Goal: Information Seeking & Learning: Learn about a topic

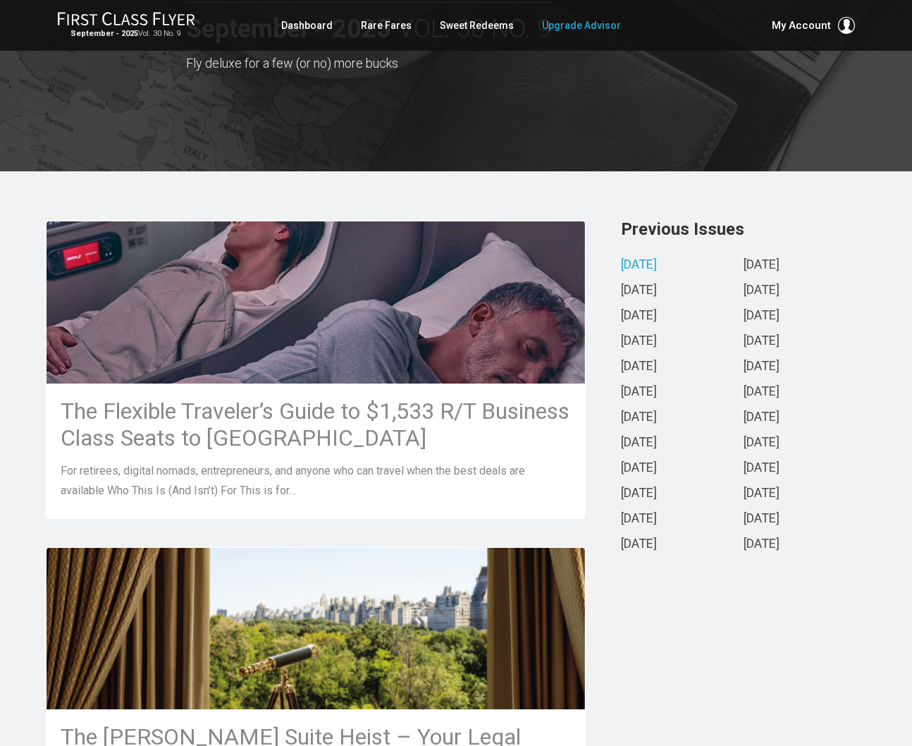
scroll to position [174, 0]
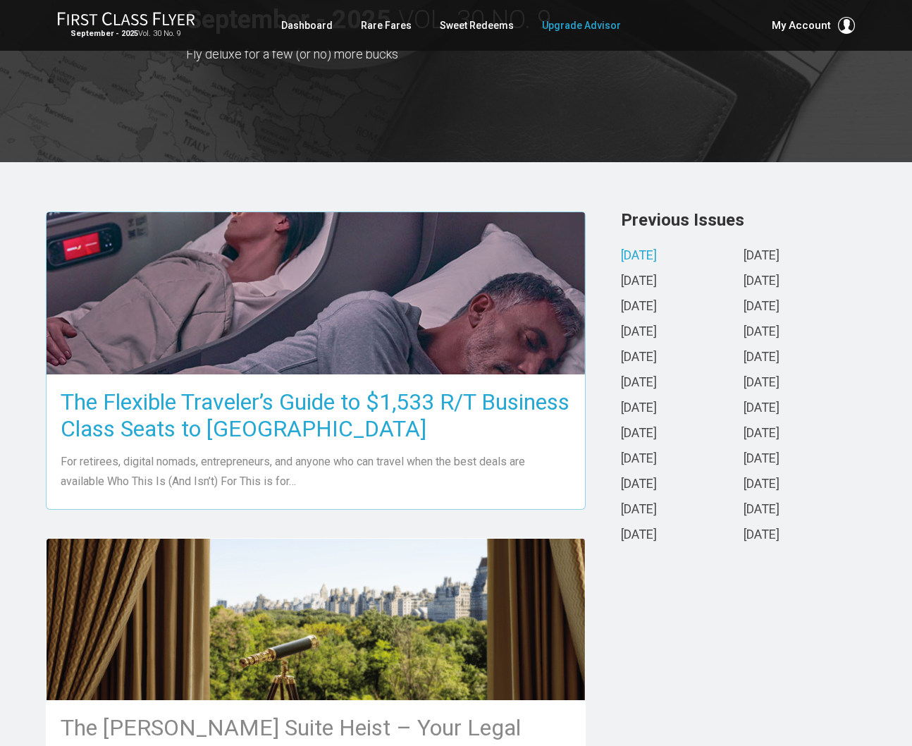
click at [274, 429] on h3 "The Flexible Traveler’s Guide to $1,533 R/T Business Class Seats to [GEOGRAPHIC…" at bounding box center [316, 416] width 511 height 54
click at [277, 389] on h3 "The Flexible Traveler’s Guide to $1,533 R/T Business Class Seats to [GEOGRAPHIC…" at bounding box center [316, 416] width 511 height 54
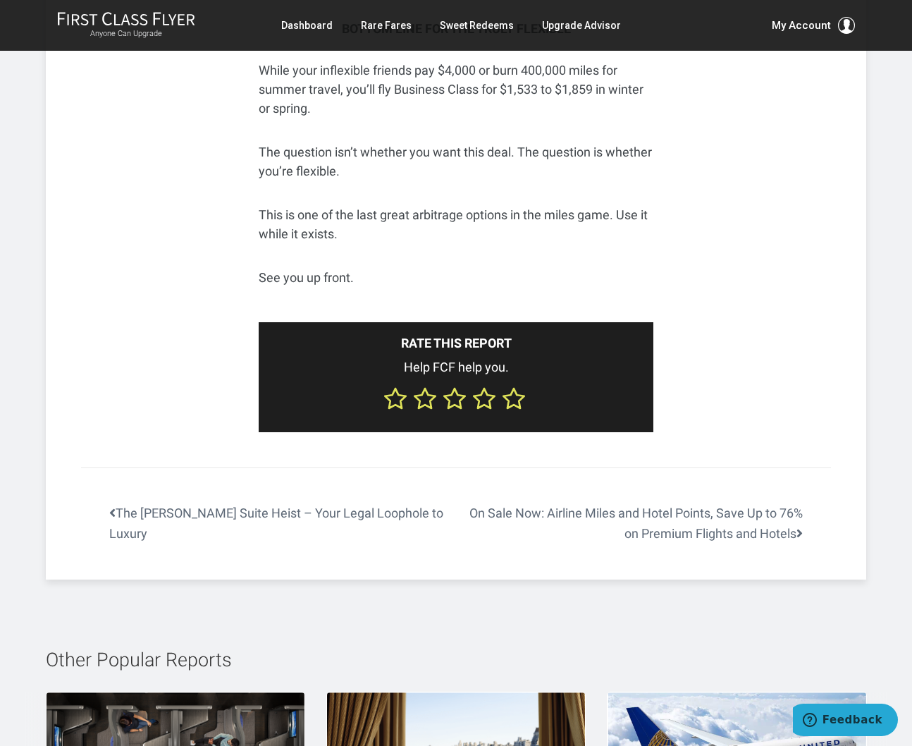
scroll to position [5884, 0]
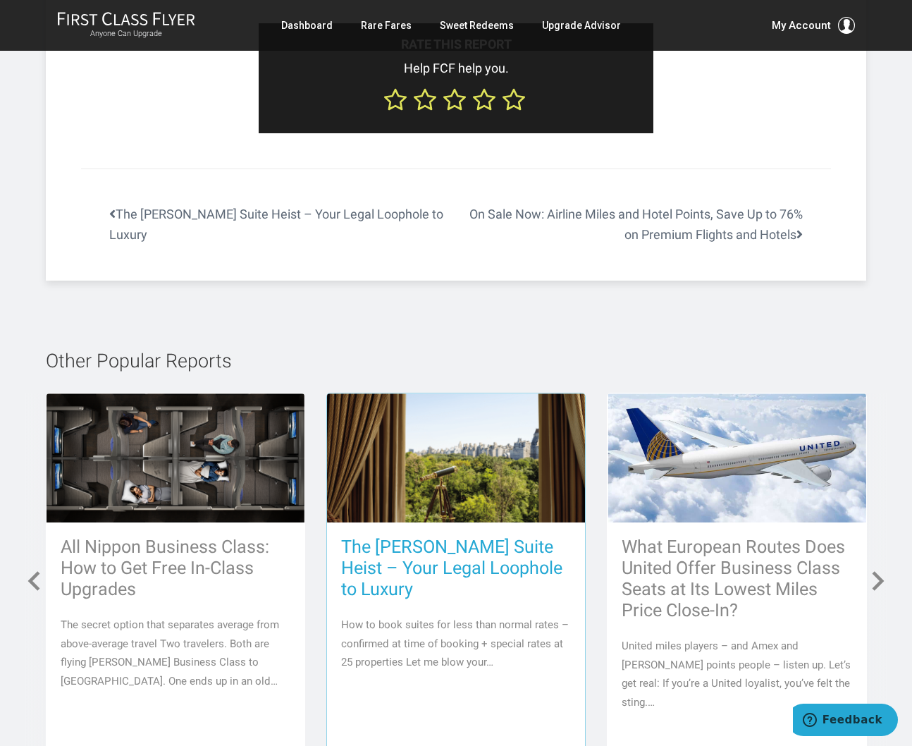
click at [425, 537] on h3 "The [PERSON_NAME] Suite Heist – Your Legal Loophole to Luxury" at bounding box center [456, 568] width 230 height 63
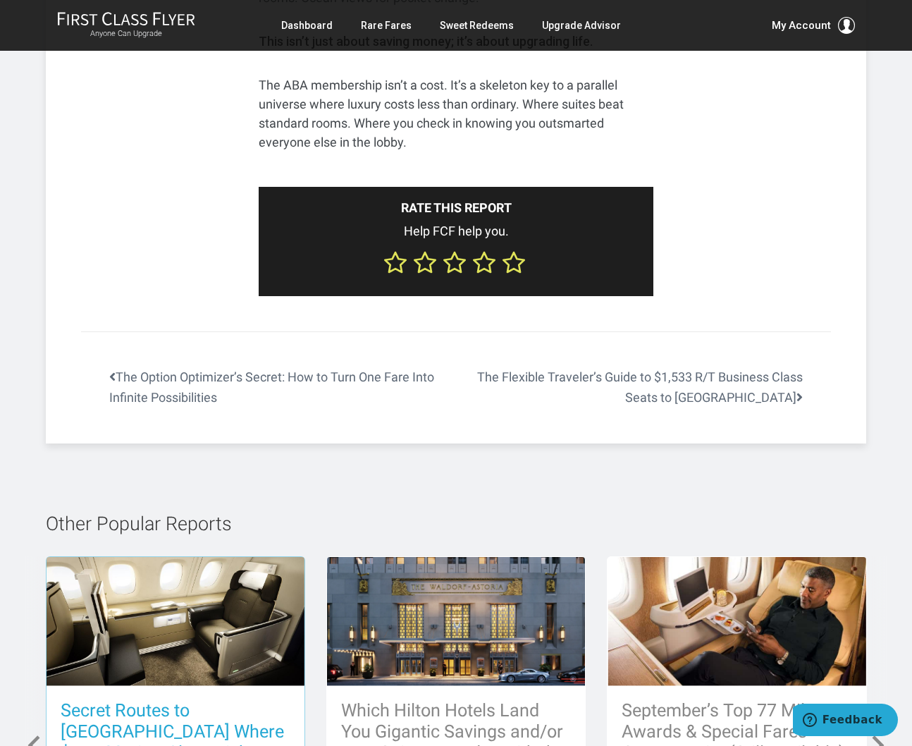
scroll to position [6152, 0]
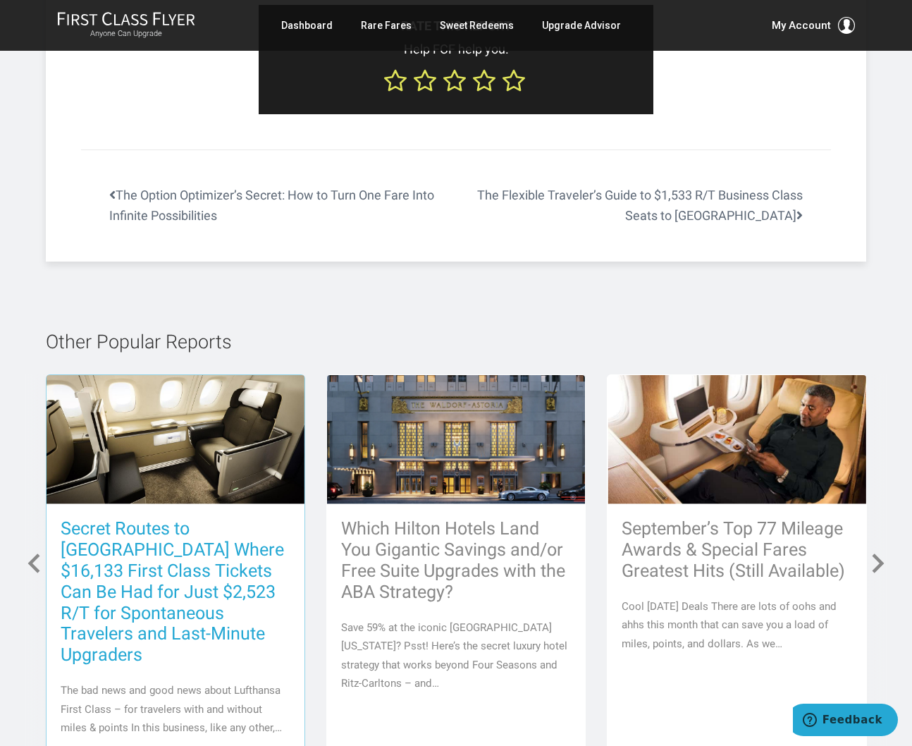
click at [164, 522] on h3 "Secret Routes to [GEOGRAPHIC_DATA] Where $16,133 First Class Tickets Can Be Had…" at bounding box center [176, 591] width 230 height 147
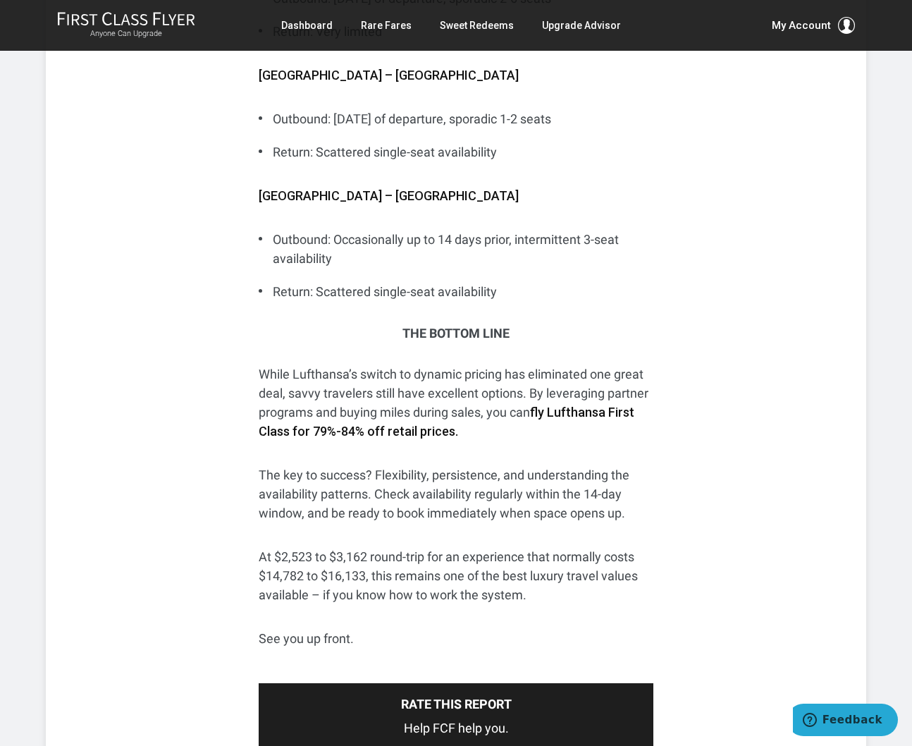
scroll to position [6185, 0]
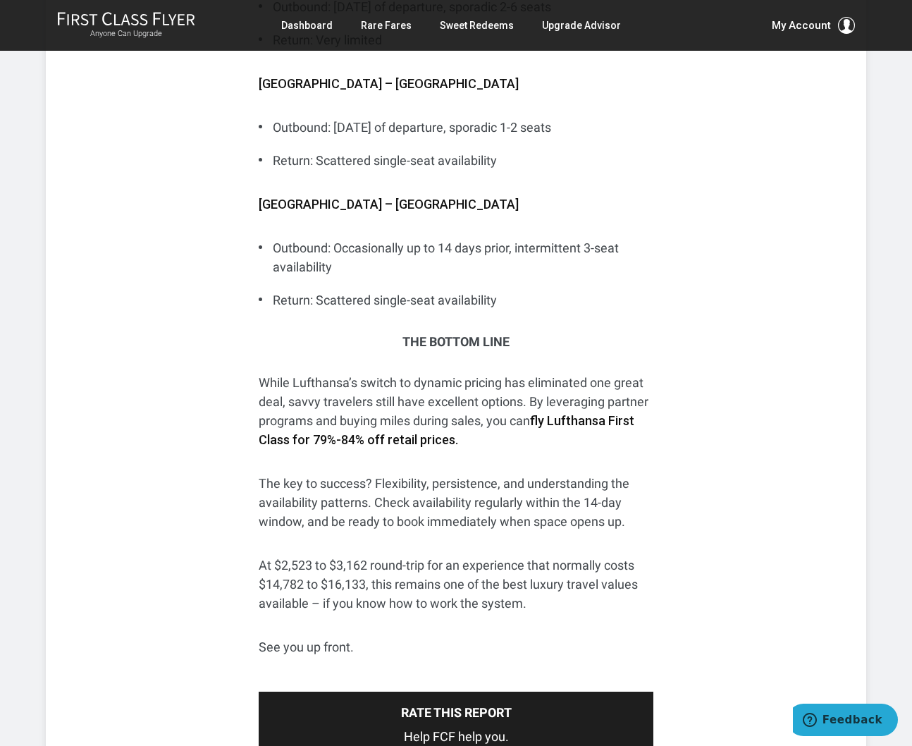
drag, startPoint x: 792, startPoint y: 494, endPoint x: 806, endPoint y: 494, distance: 14.1
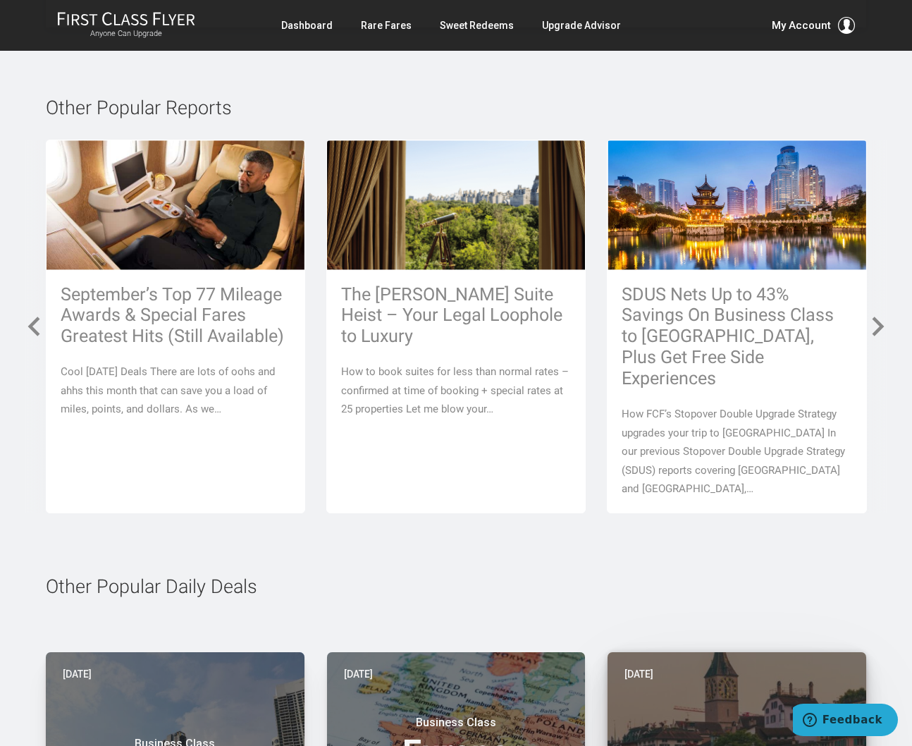
scroll to position [6961, 0]
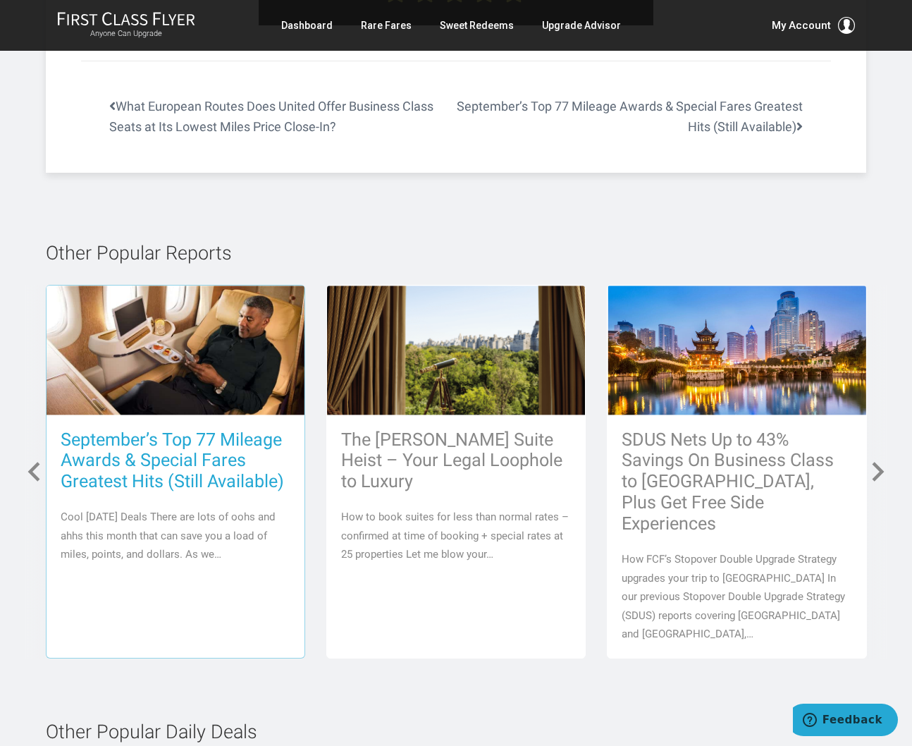
click at [197, 429] on h3 "September’s Top 77 Mileage Awards & Special Fares Greatest Hits (Still Availabl…" at bounding box center [176, 460] width 230 height 63
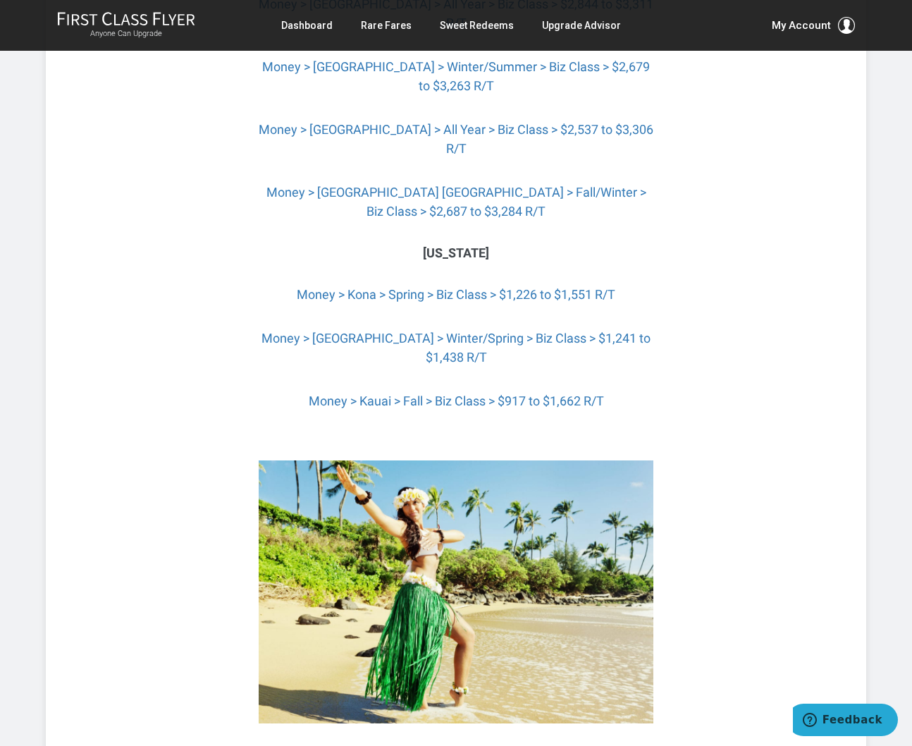
scroll to position [4949, 0]
